Goal: Transaction & Acquisition: Purchase product/service

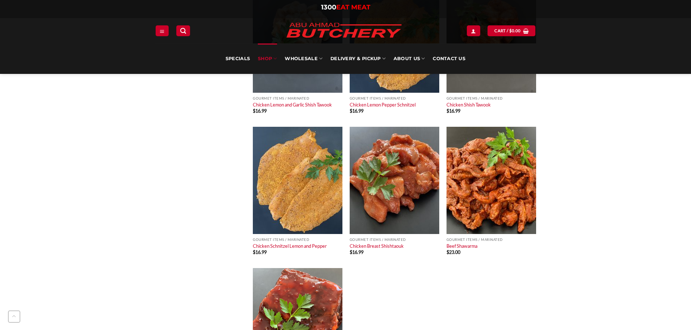
scroll to position [416, 0]
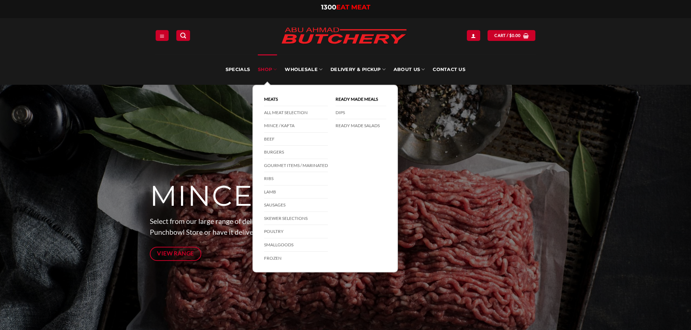
click at [268, 73] on link "SHOP" at bounding box center [267, 69] width 19 height 30
click at [272, 228] on link "Poultry" at bounding box center [296, 231] width 64 height 13
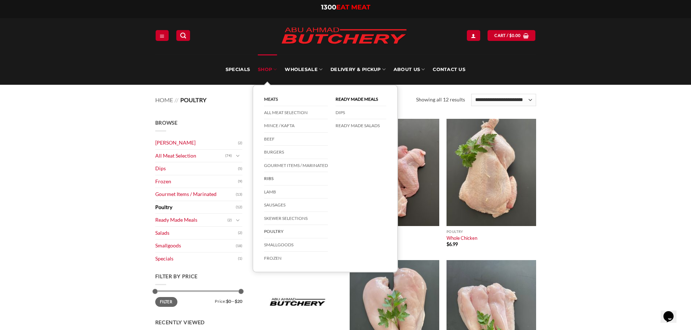
click at [270, 177] on link "Ribs" at bounding box center [296, 178] width 64 height 13
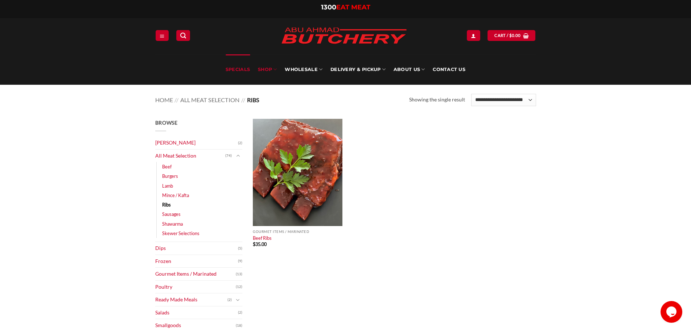
click at [243, 74] on link "Specials" at bounding box center [237, 69] width 24 height 30
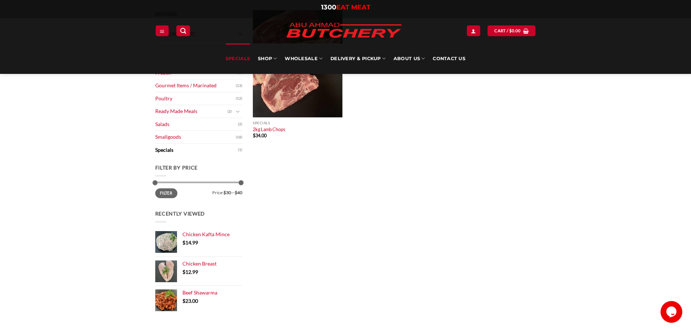
scroll to position [6, 0]
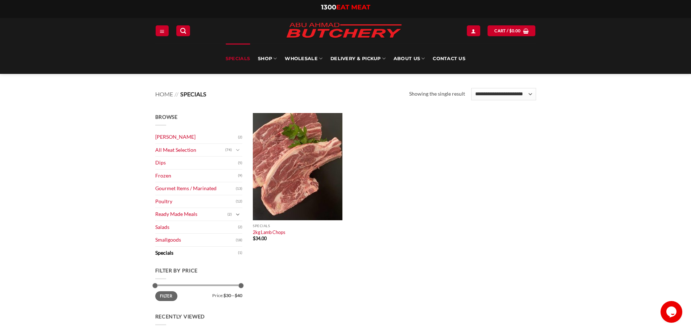
click at [234, 218] on button "Toggle" at bounding box center [237, 215] width 9 height 8
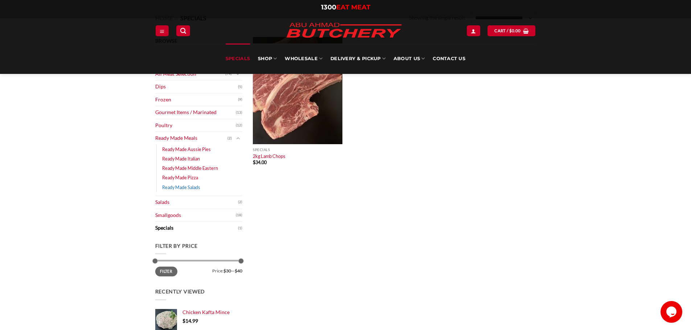
scroll to position [82, 0]
click at [218, 212] on link "Smallgoods" at bounding box center [195, 215] width 80 height 13
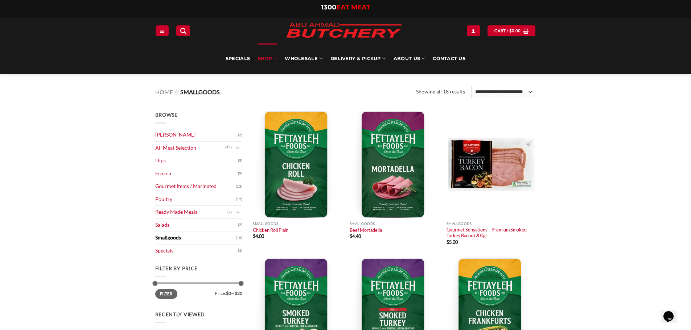
scroll to position [58, 0]
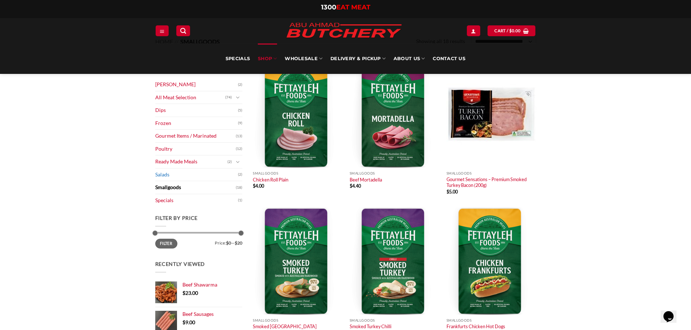
click at [195, 169] on link "Salads" at bounding box center [196, 175] width 83 height 13
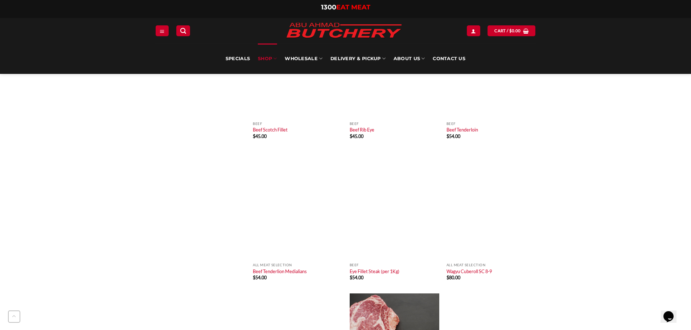
scroll to position [3250, 0]
